Goal: Navigation & Orientation: Find specific page/section

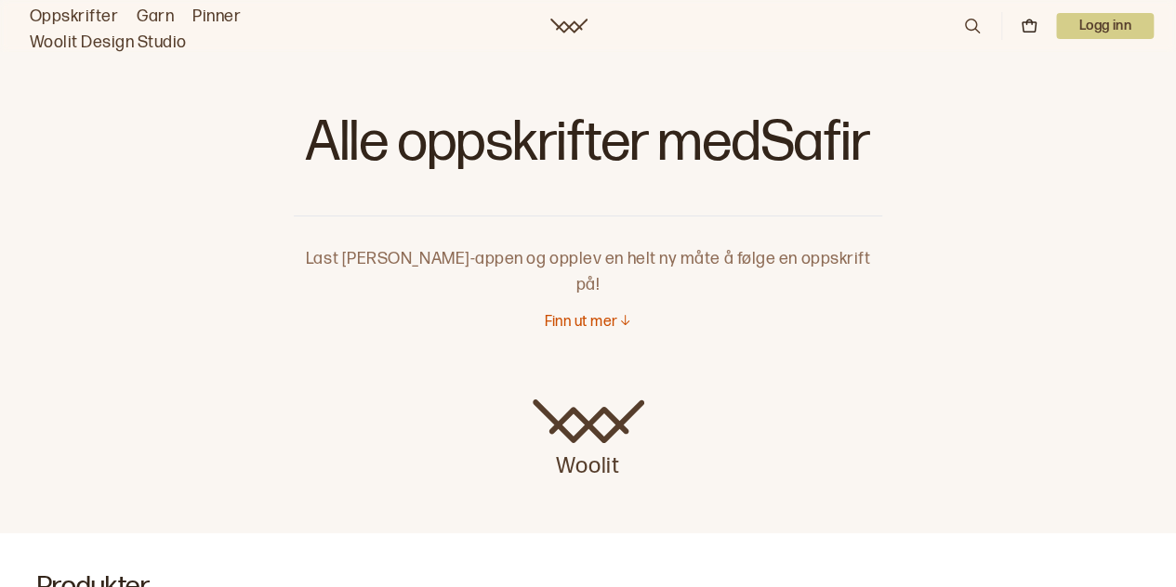
click at [613, 313] on p "Finn ut mer" at bounding box center [580, 323] width 73 height 20
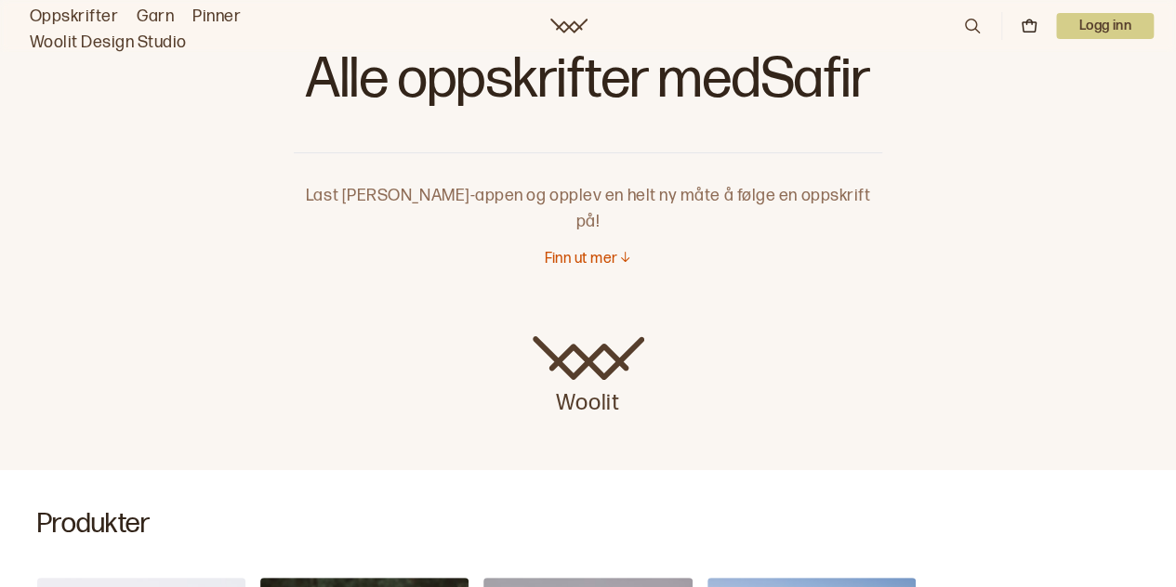
scroll to position [93, 0]
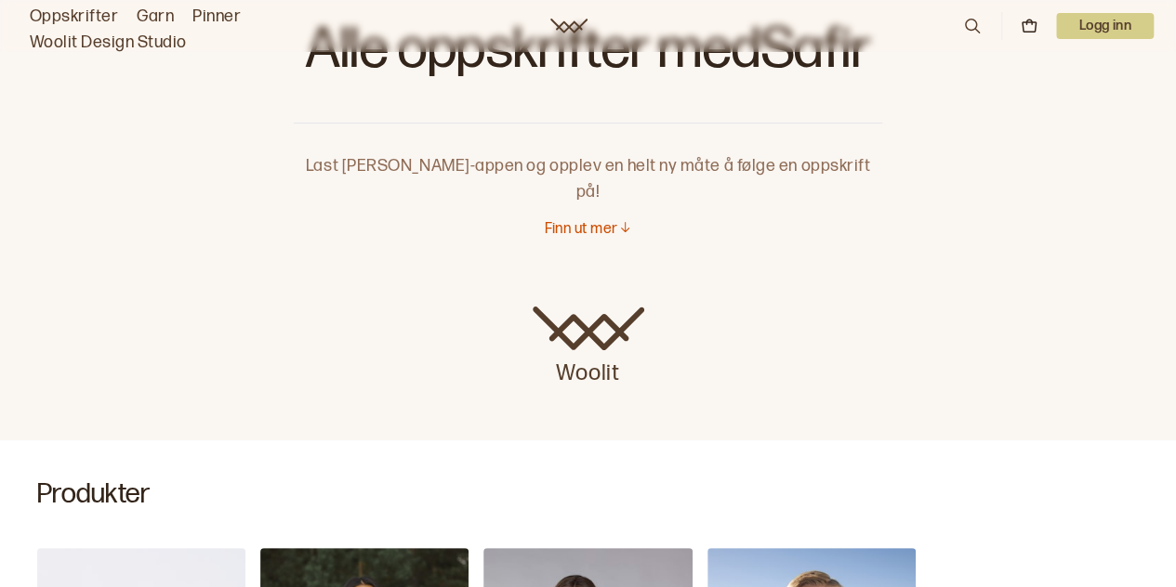
click at [594, 351] on p "Woolit" at bounding box center [589, 369] width 112 height 37
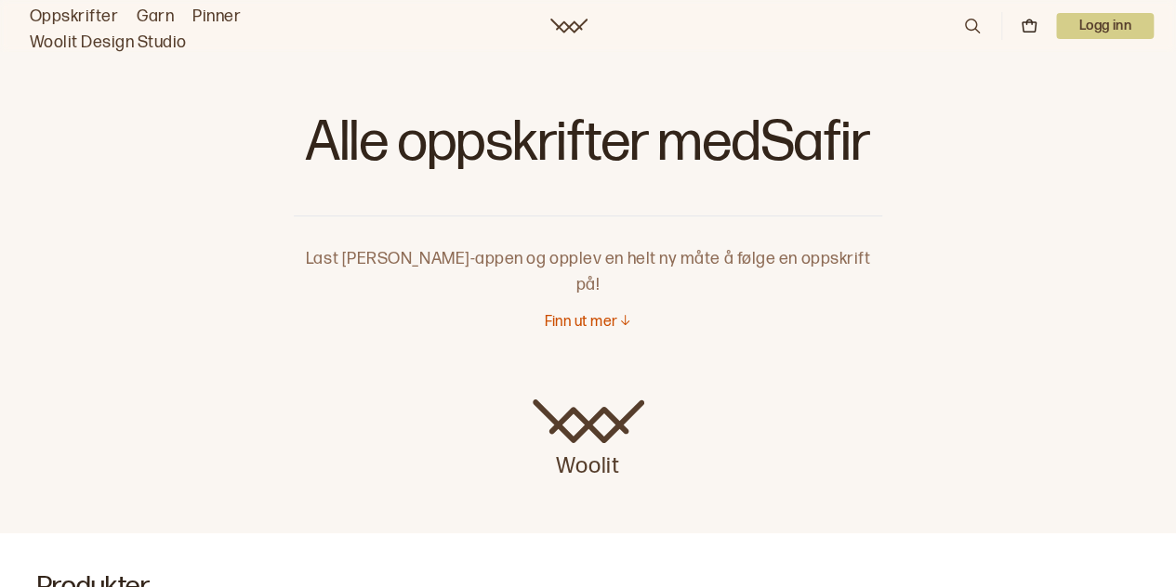
click at [595, 313] on p "Finn ut mer" at bounding box center [580, 323] width 73 height 20
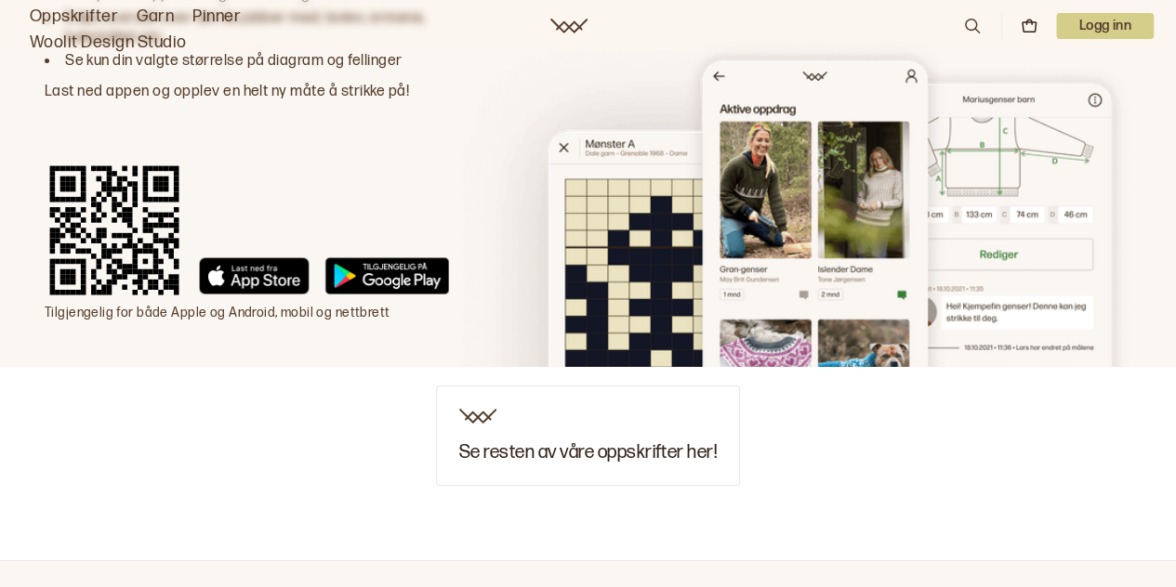
scroll to position [2246, 0]
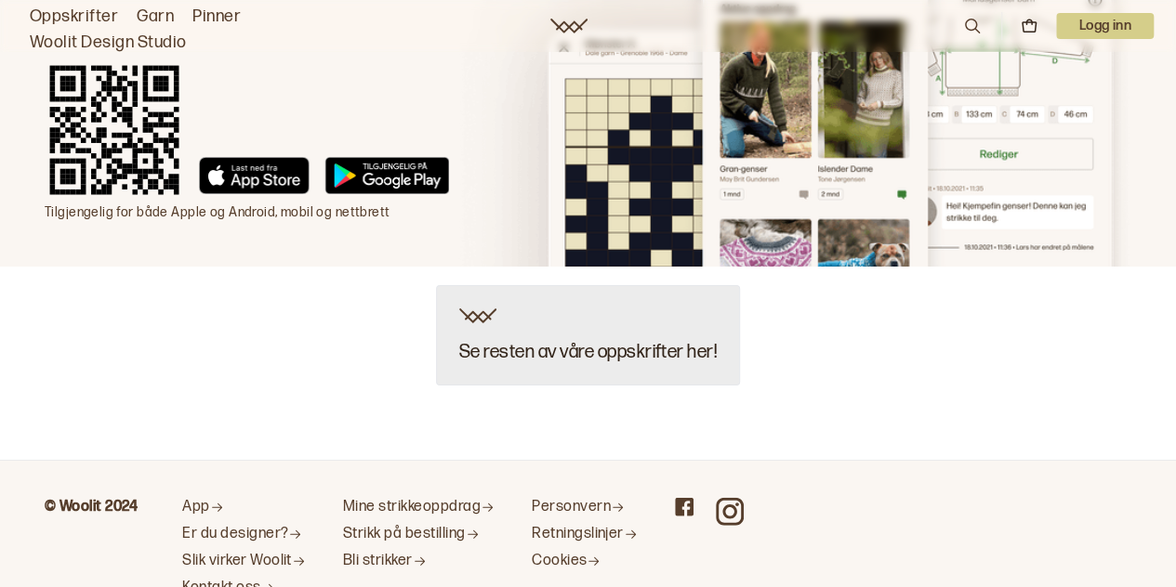
click at [547, 342] on h3 "Se resten av våre oppskrifter her!" at bounding box center [587, 352] width 257 height 20
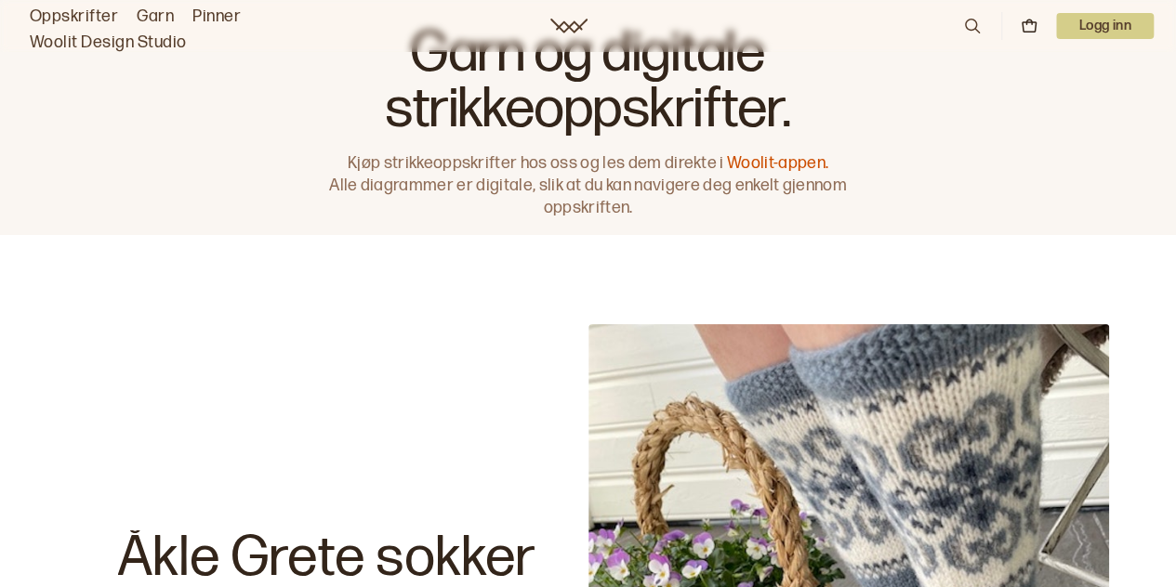
click at [96, 7] on link "Oppskrifter" at bounding box center [74, 17] width 88 height 26
click at [99, 12] on link "Oppskrifter" at bounding box center [74, 17] width 88 height 26
click at [163, 14] on link "Garn" at bounding box center [155, 17] width 37 height 26
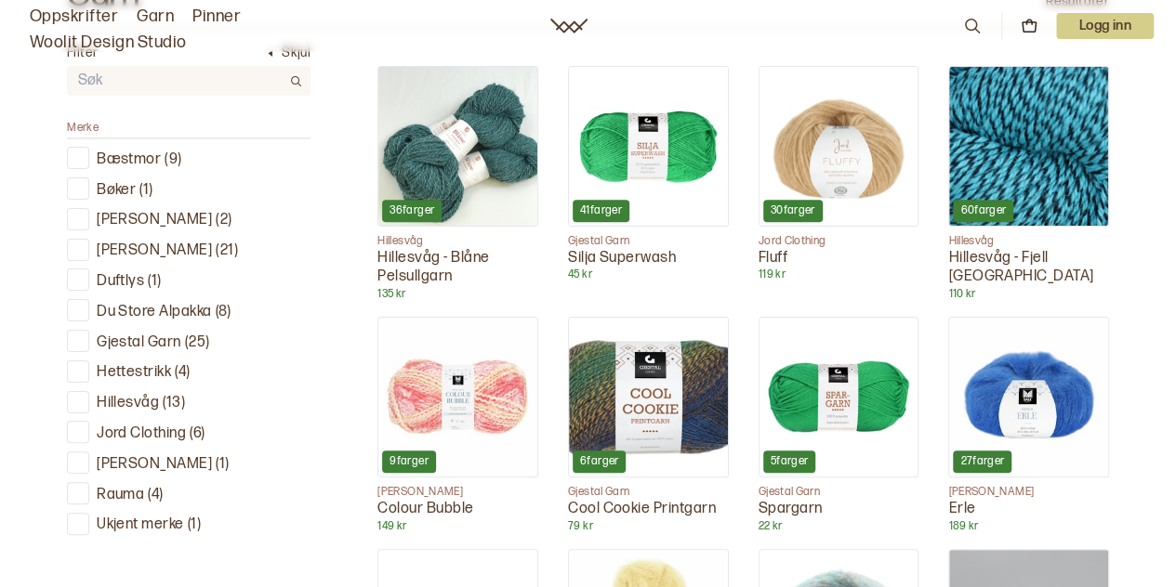
scroll to position [651, 0]
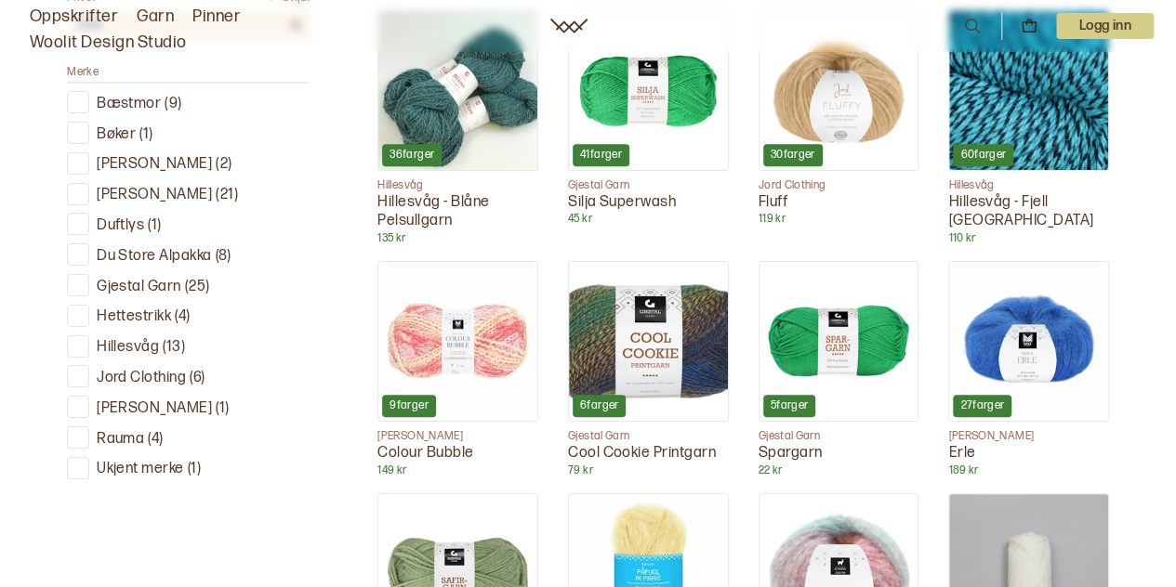
click at [82, 277] on div at bounding box center [79, 286] width 18 height 18
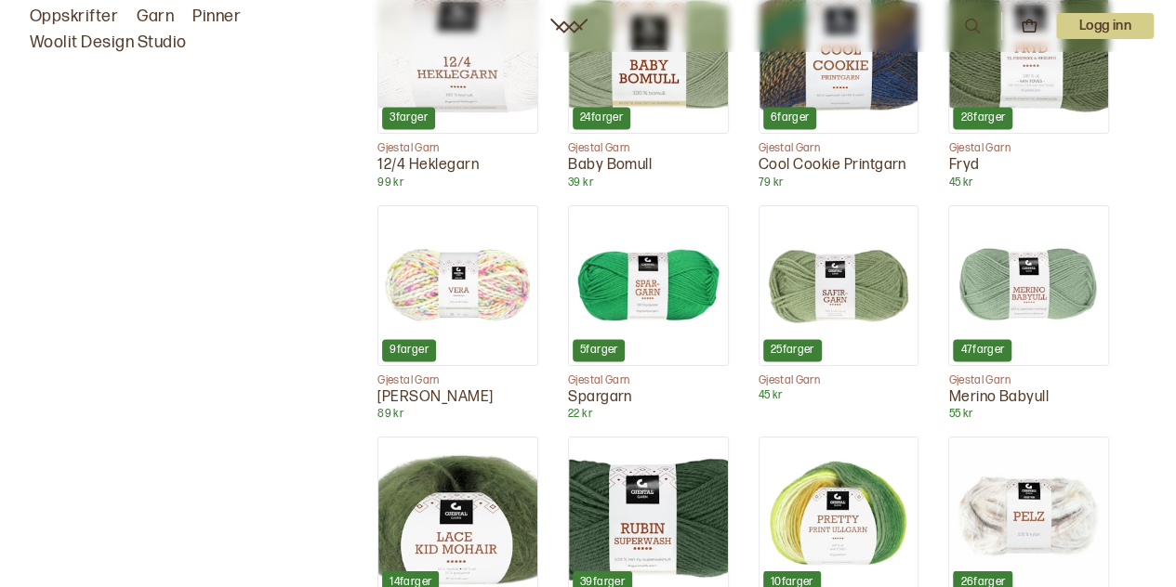
scroll to position [1498, 0]
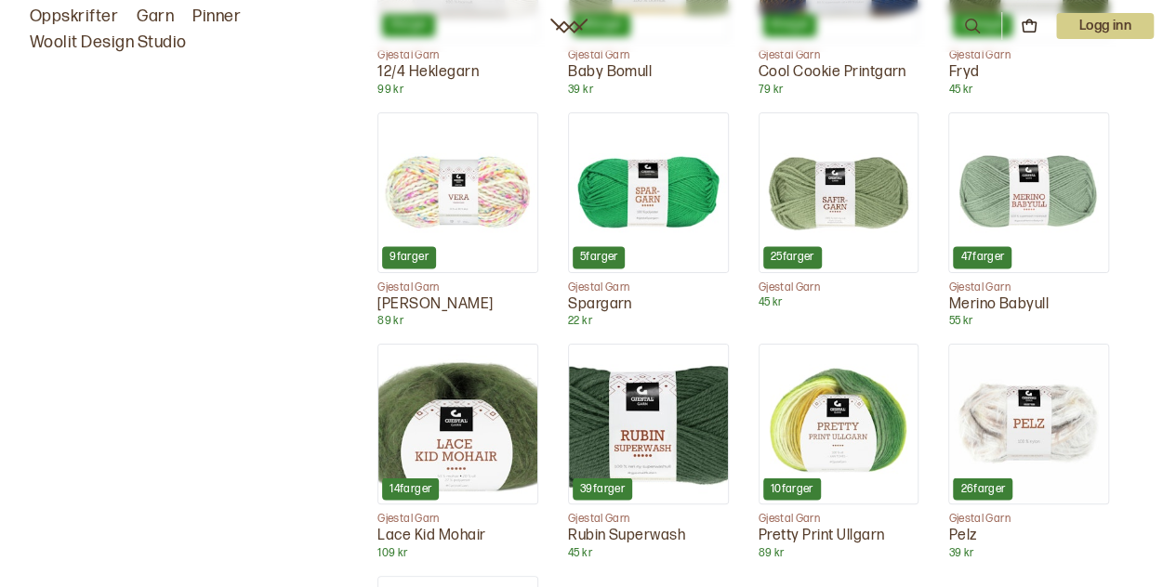
click at [848, 195] on img at bounding box center [838, 192] width 159 height 159
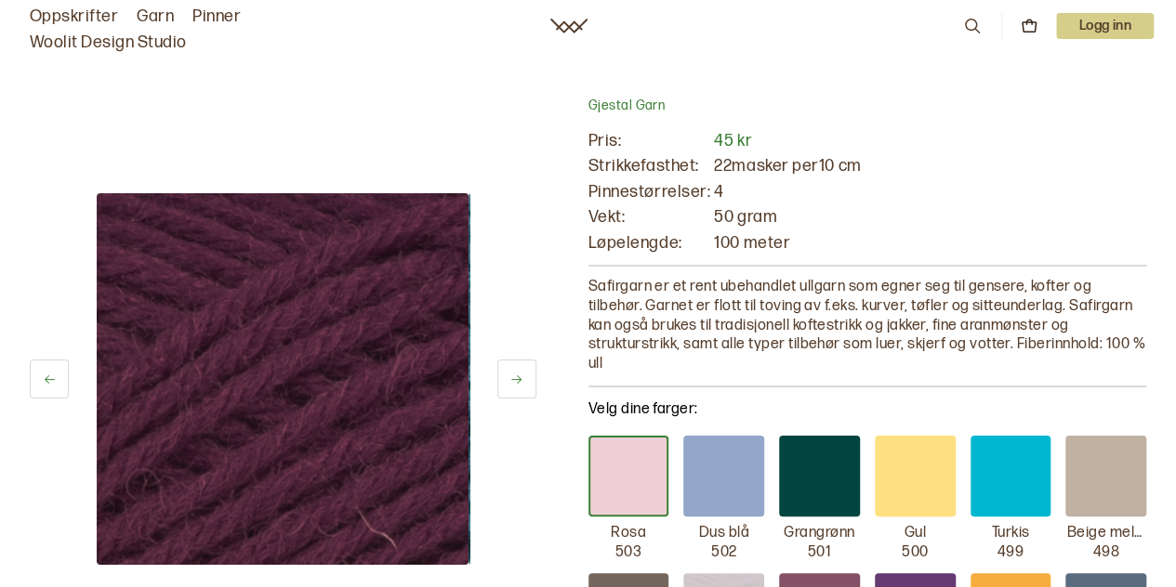
click at [86, 10] on link "Oppskrifter" at bounding box center [74, 17] width 88 height 26
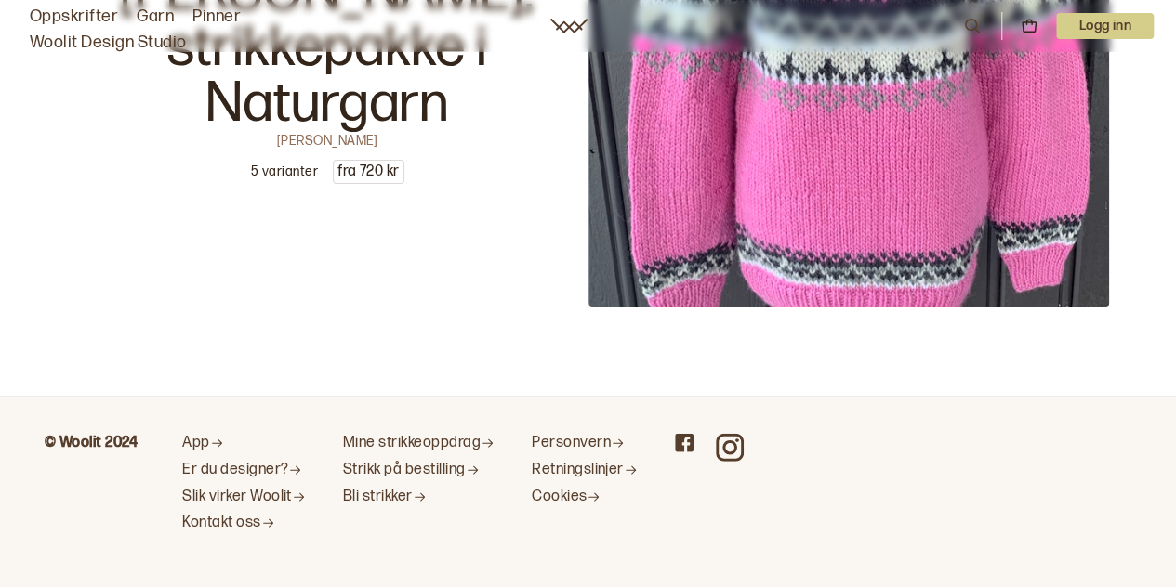
scroll to position [30034, 0]
